Goal: Transaction & Acquisition: Subscribe to service/newsletter

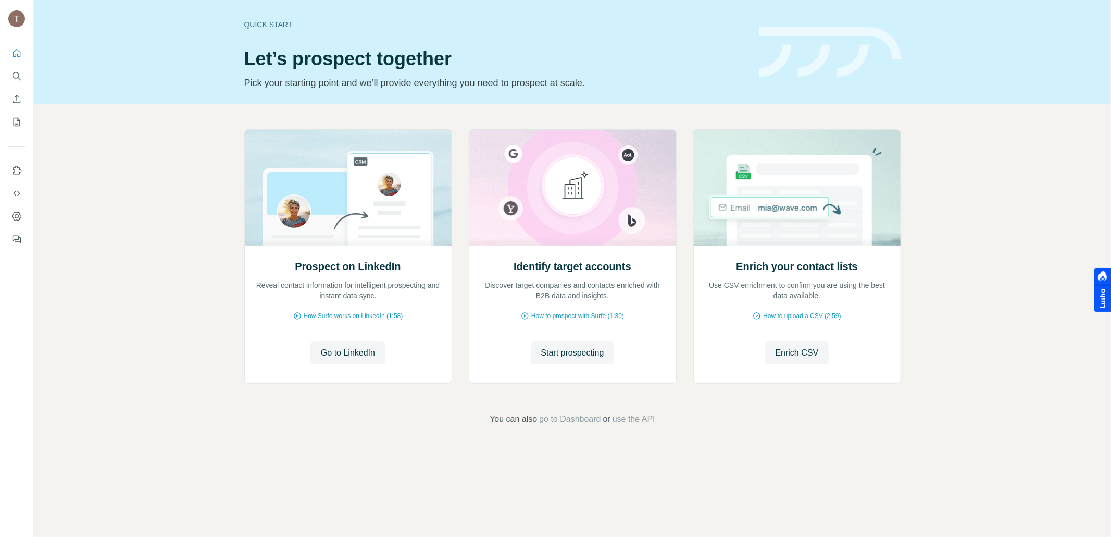
click at [17, 18] on img at bounding box center [16, 18] width 17 height 17
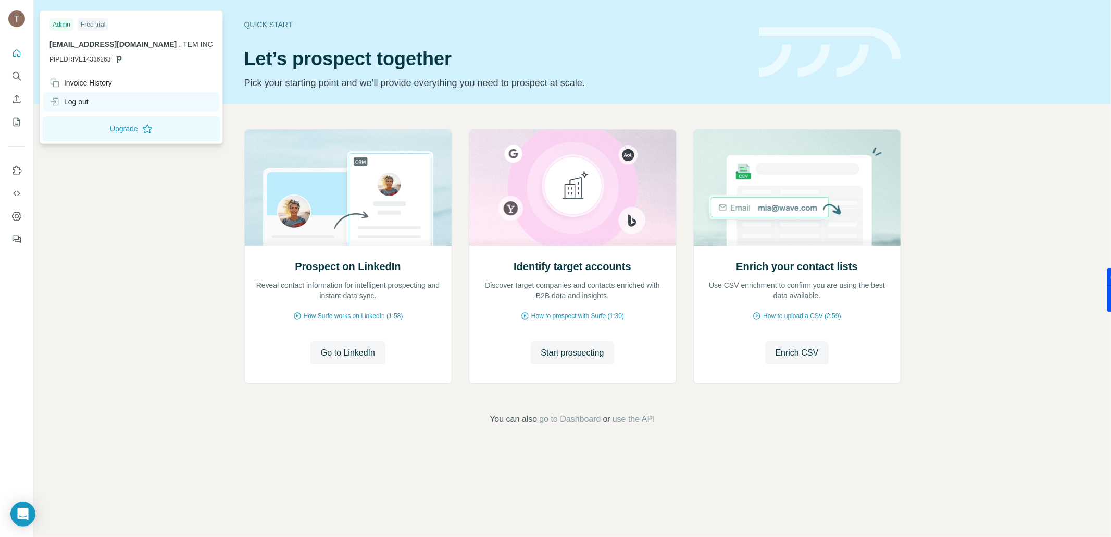
click at [89, 100] on div "Log out" at bounding box center [68, 101] width 39 height 10
click at [65, 99] on div "Log out" at bounding box center [68, 101] width 39 height 10
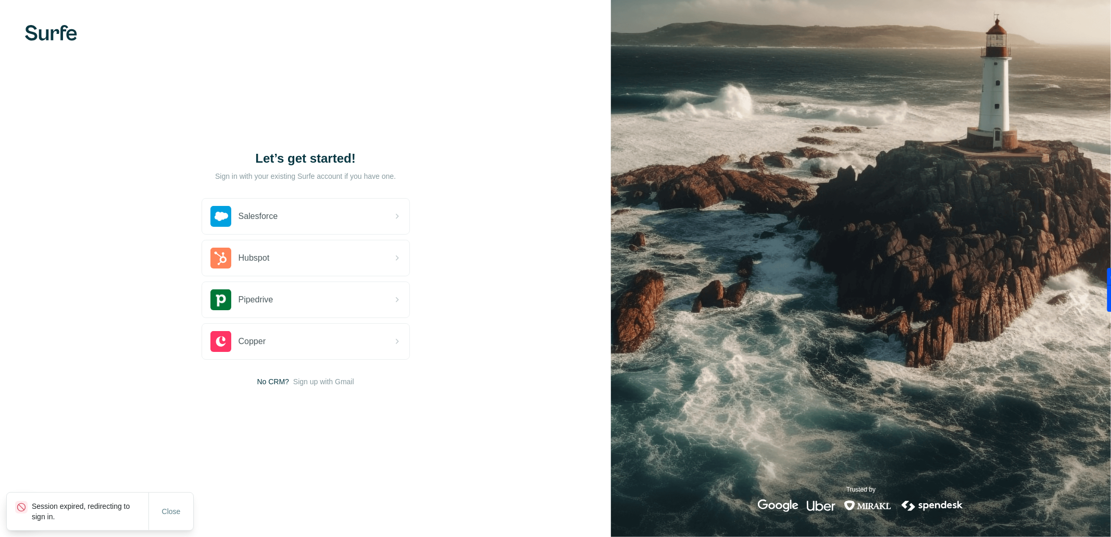
drag, startPoint x: 170, startPoint y: 509, endPoint x: 176, endPoint y: 492, distance: 18.1
click at [171, 509] on span "Close" at bounding box center [171, 511] width 19 height 10
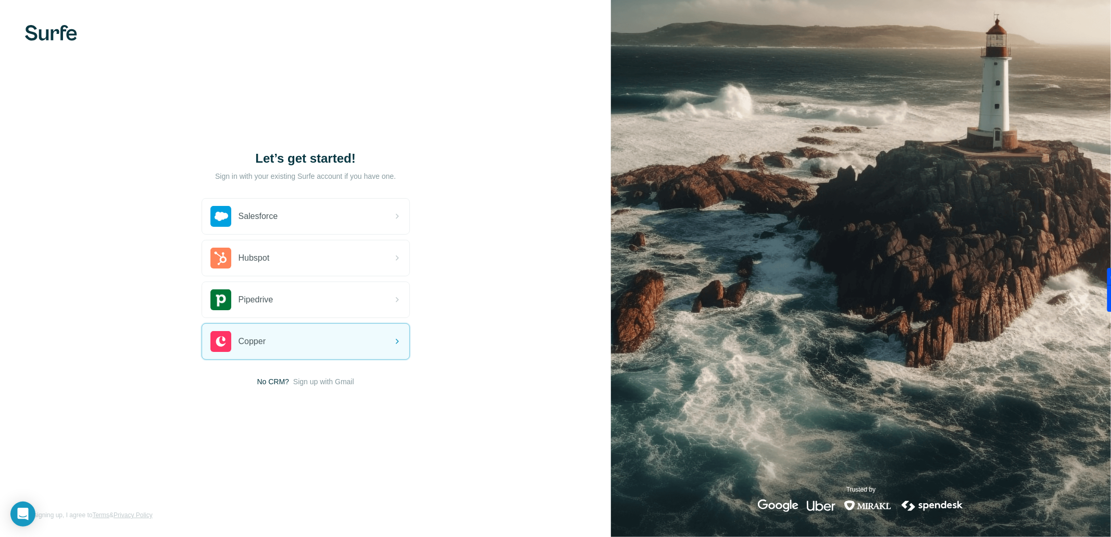
click at [59, 39] on img at bounding box center [51, 33] width 52 height 16
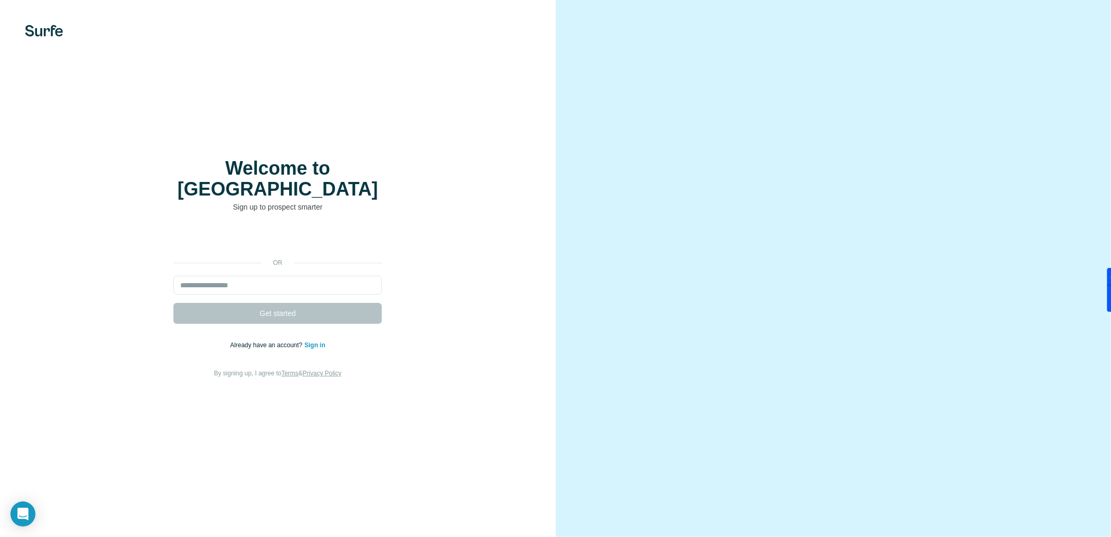
click at [294, 265] on div "or Get started Already have an account? Sign in By signing up, I agree to Terms…" at bounding box center [278, 304] width 514 height 150
click at [296, 276] on input "email" at bounding box center [277, 285] width 208 height 19
paste input "**********"
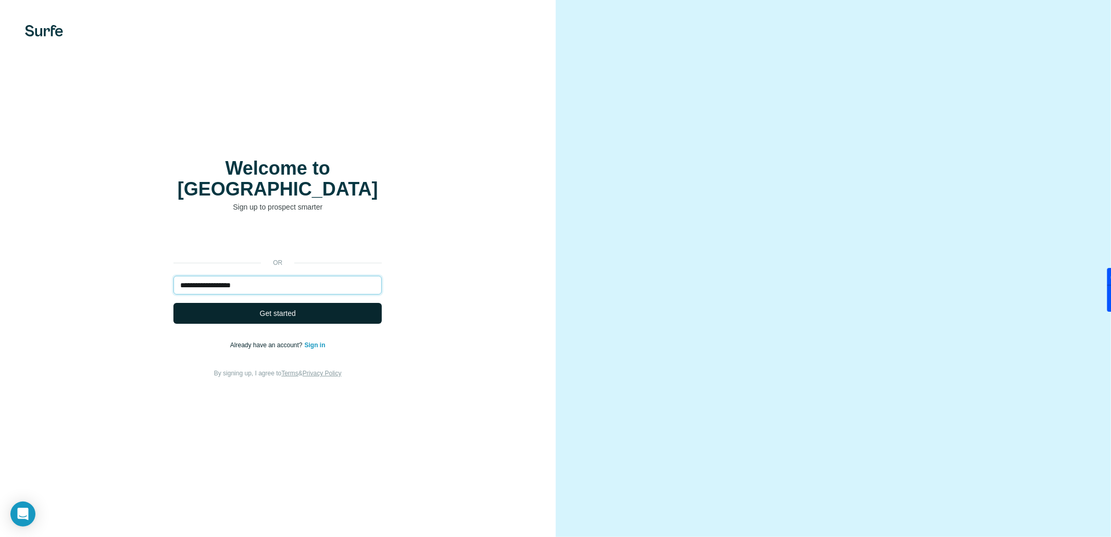
type input "**********"
click at [294, 308] on span "Get started" at bounding box center [278, 313] width 36 height 10
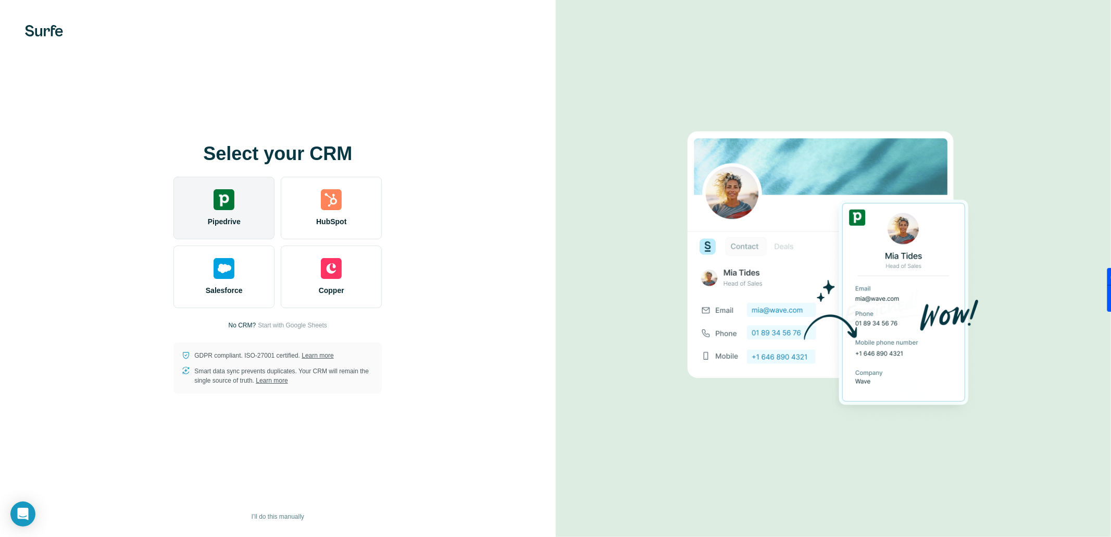
click at [227, 198] on div at bounding box center [224, 199] width 21 height 21
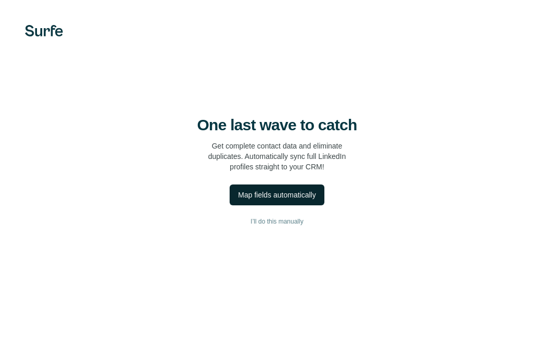
click at [276, 188] on button "Map fields automatically" at bounding box center [277, 194] width 94 height 21
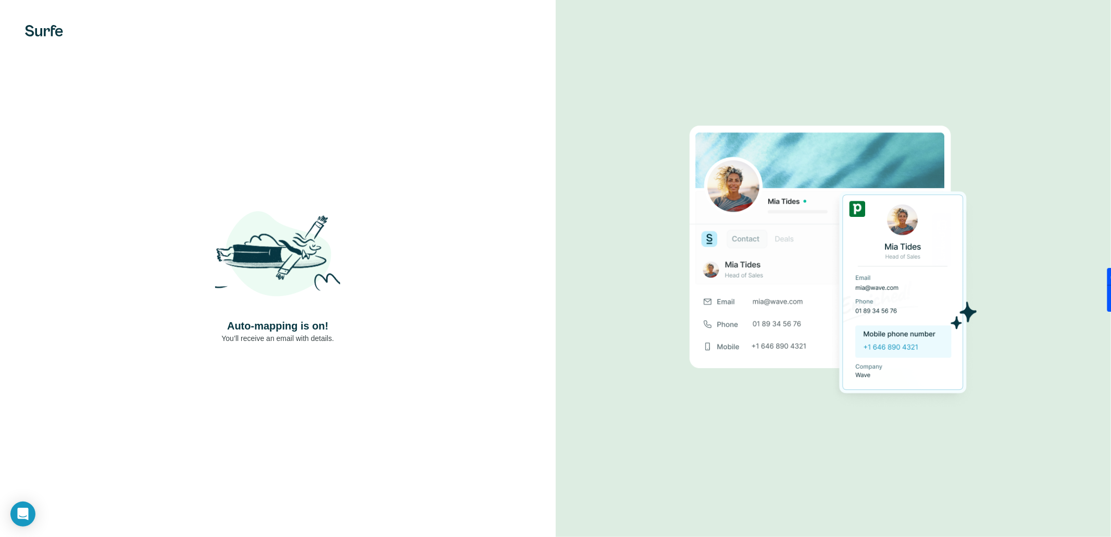
drag, startPoint x: 371, startPoint y: 346, endPoint x: 355, endPoint y: 341, distance: 17.0
click at [371, 344] on div "Auto-mapping is on! You’ll receive an email with details." at bounding box center [278, 268] width 556 height 537
drag, startPoint x: 294, startPoint y: 333, endPoint x: 315, endPoint y: 320, distance: 25.3
click at [293, 333] on p "You’ll receive an email with details." at bounding box center [277, 338] width 113 height 10
click at [48, 34] on img at bounding box center [44, 30] width 38 height 11
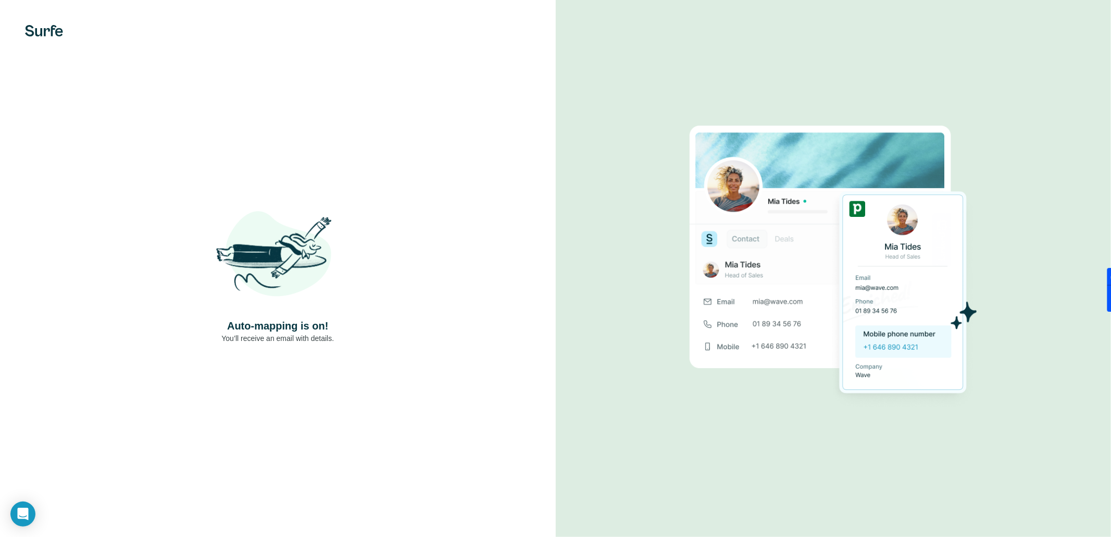
click at [21, 26] on div at bounding box center [278, 30] width 556 height 11
click at [280, 315] on img at bounding box center [277, 255] width 125 height 125
